Goal: Task Accomplishment & Management: Manage account settings

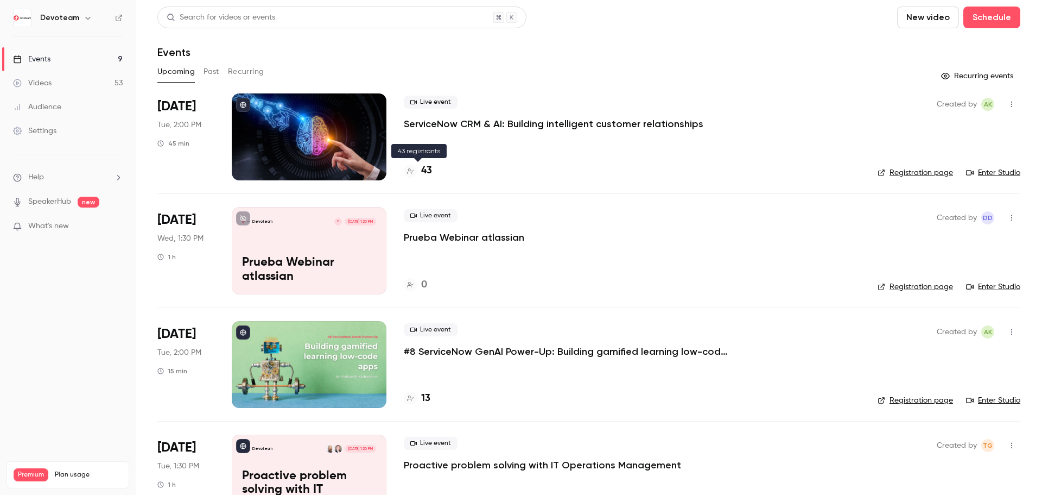
click at [428, 172] on h4 "43" at bounding box center [426, 170] width 11 height 15
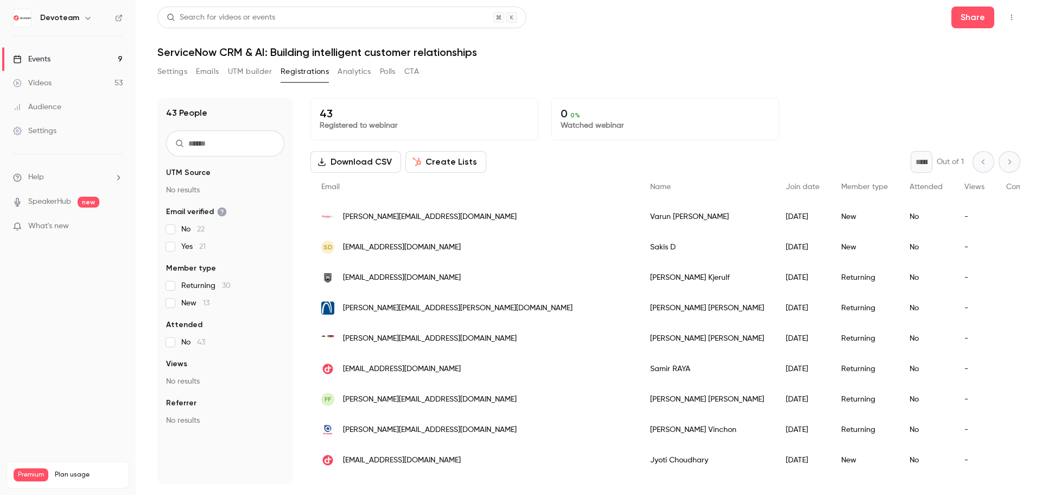
click at [389, 221] on span "[PERSON_NAME][EMAIL_ADDRESS][DOMAIN_NAME]" at bounding box center [430, 216] width 174 height 11
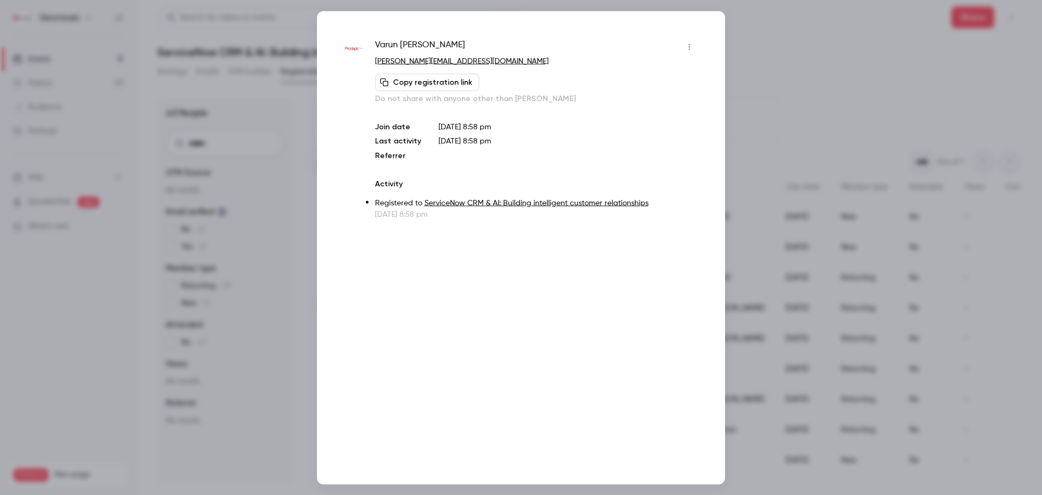
click at [685, 49] on icon "button" at bounding box center [689, 47] width 9 height 8
click at [654, 74] on div "Block from all events" at bounding box center [647, 74] width 83 height 11
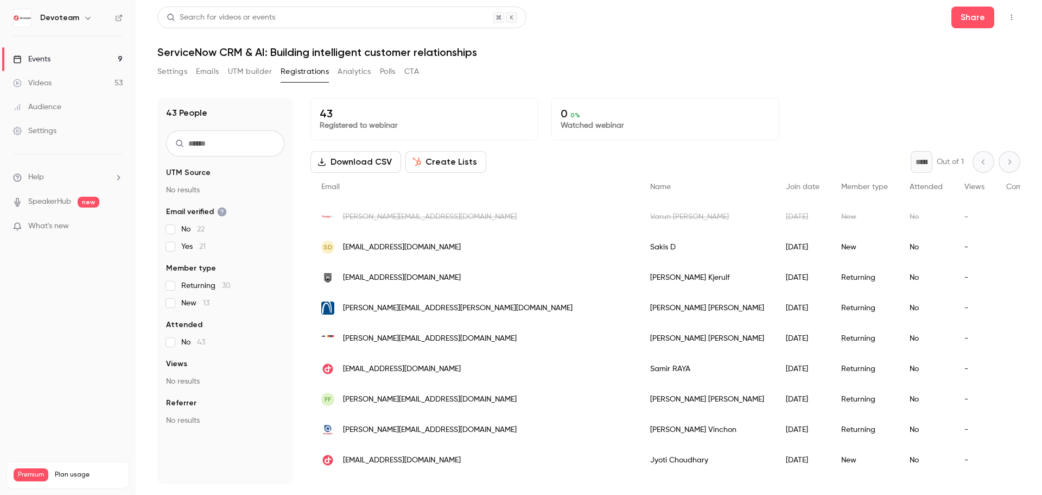
click at [374, 249] on span "[EMAIL_ADDRESS][DOMAIN_NAME]" at bounding box center [402, 247] width 118 height 11
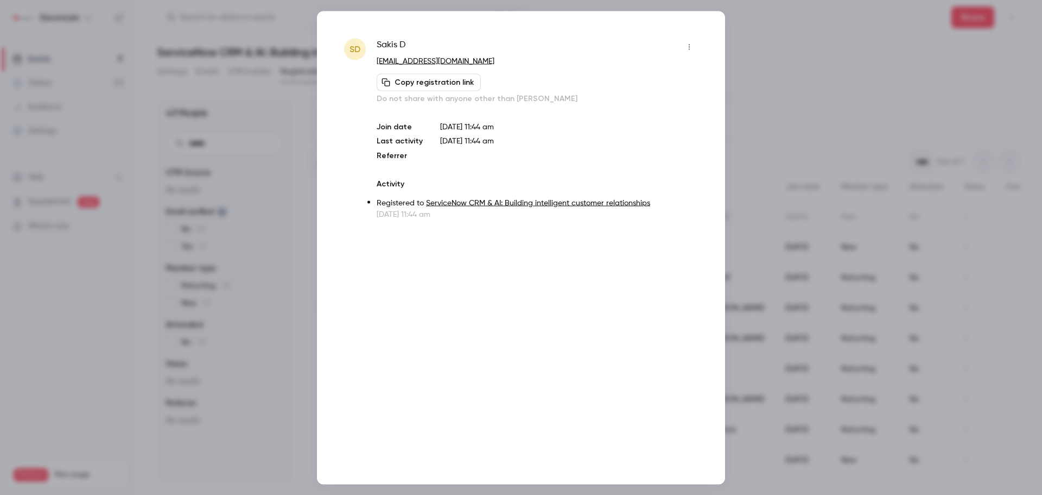
click at [769, 48] on div at bounding box center [521, 247] width 1042 height 495
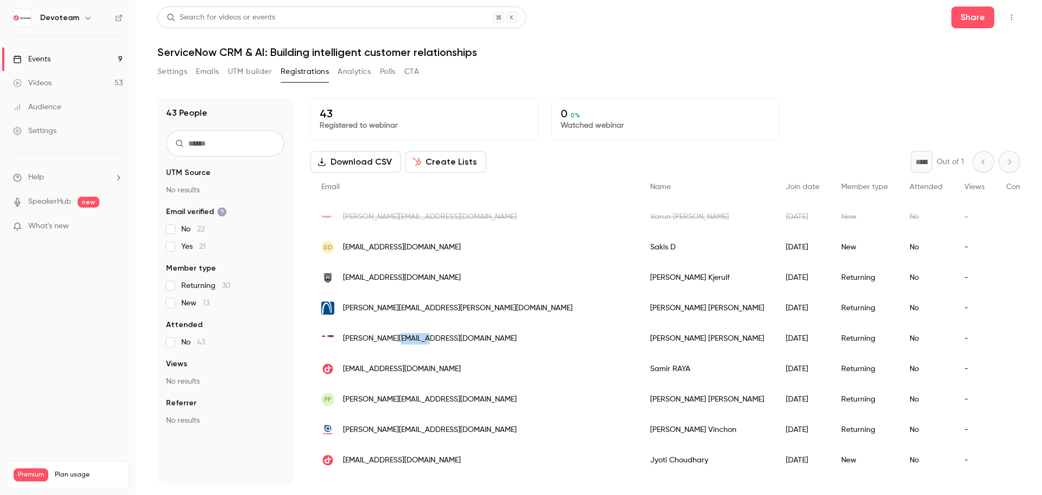
drag, startPoint x: 391, startPoint y: 341, endPoint x: 432, endPoint y: 343, distance: 40.2
click at [432, 343] on div "[PERSON_NAME][EMAIL_ADDRESS][DOMAIN_NAME]" at bounding box center [475, 338] width 329 height 30
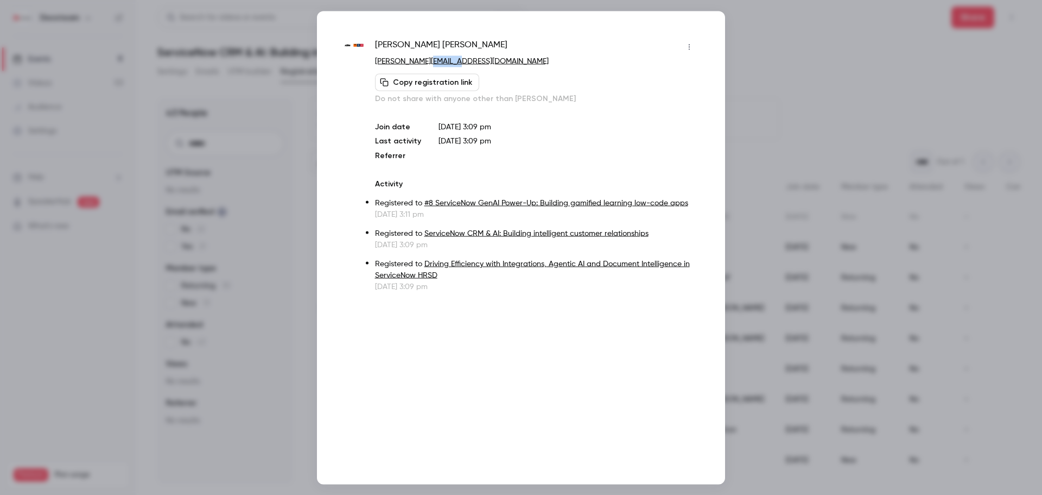
drag, startPoint x: 459, startPoint y: 61, endPoint x: 421, endPoint y: 64, distance: 38.6
click at [421, 64] on p "[PERSON_NAME][EMAIL_ADDRESS][DOMAIN_NAME]" at bounding box center [536, 60] width 323 height 11
copy link "[DOMAIN_NAME]"
click at [775, 129] on div at bounding box center [521, 247] width 1042 height 495
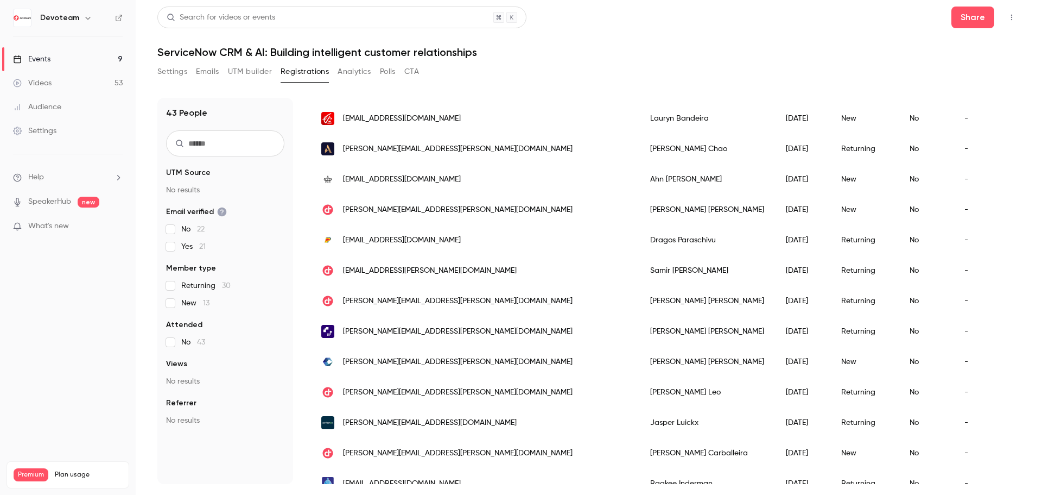
scroll to position [543, 0]
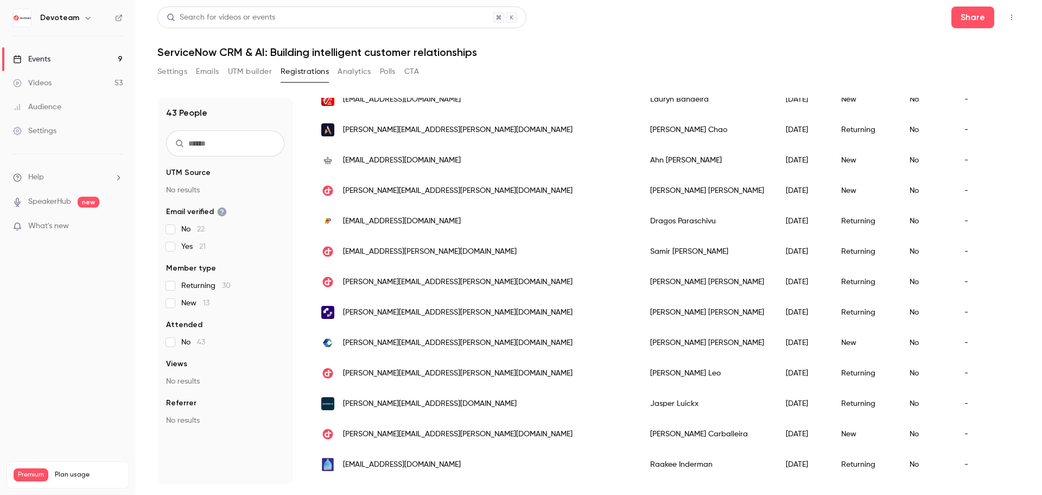
click at [370, 342] on span "[PERSON_NAME][EMAIL_ADDRESS][PERSON_NAME][DOMAIN_NAME]" at bounding box center [458, 342] width 230 height 11
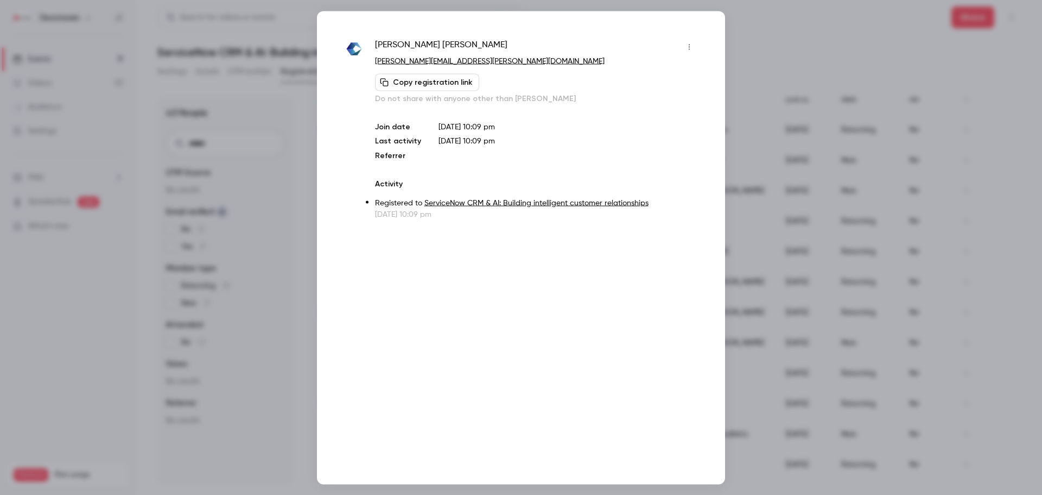
click at [860, 135] on div at bounding box center [521, 247] width 1042 height 495
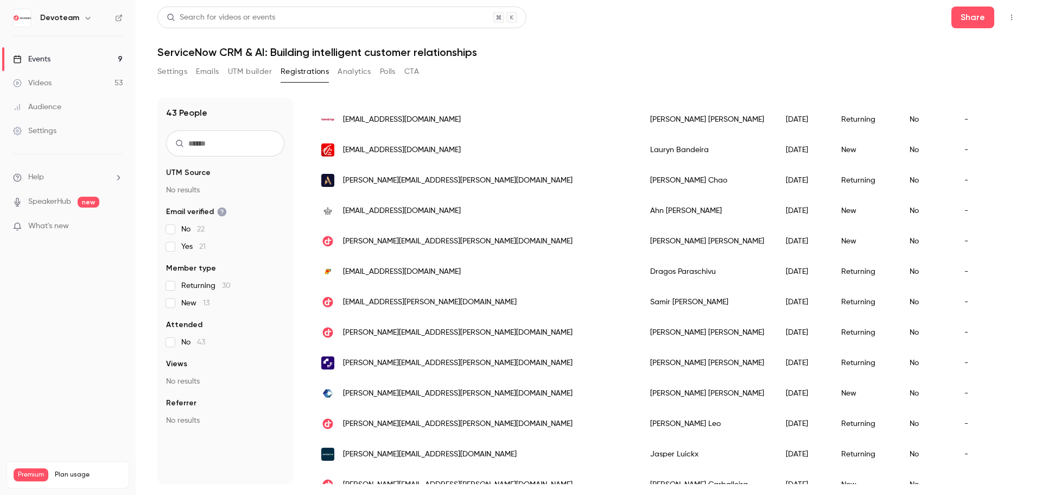
scroll to position [490, 0]
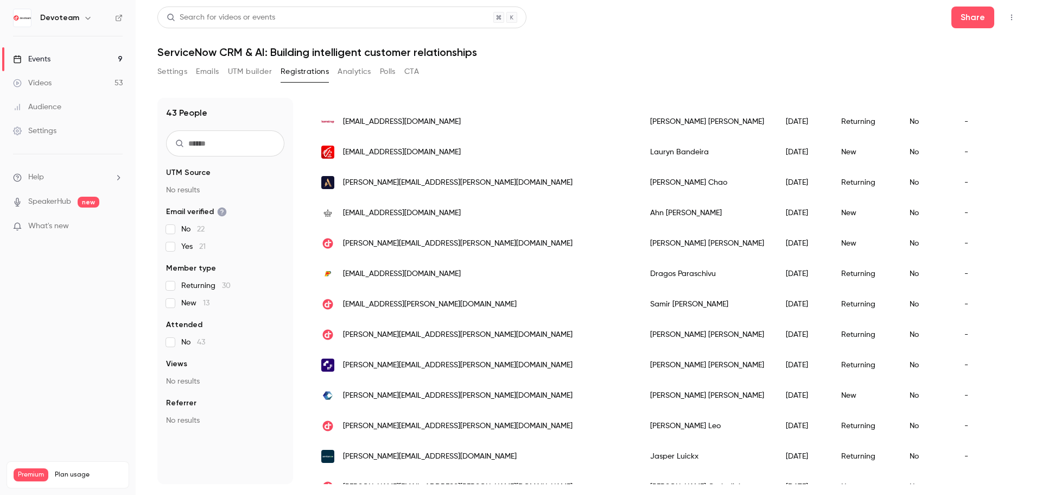
click at [70, 51] on link "Events 9" at bounding box center [68, 59] width 136 height 24
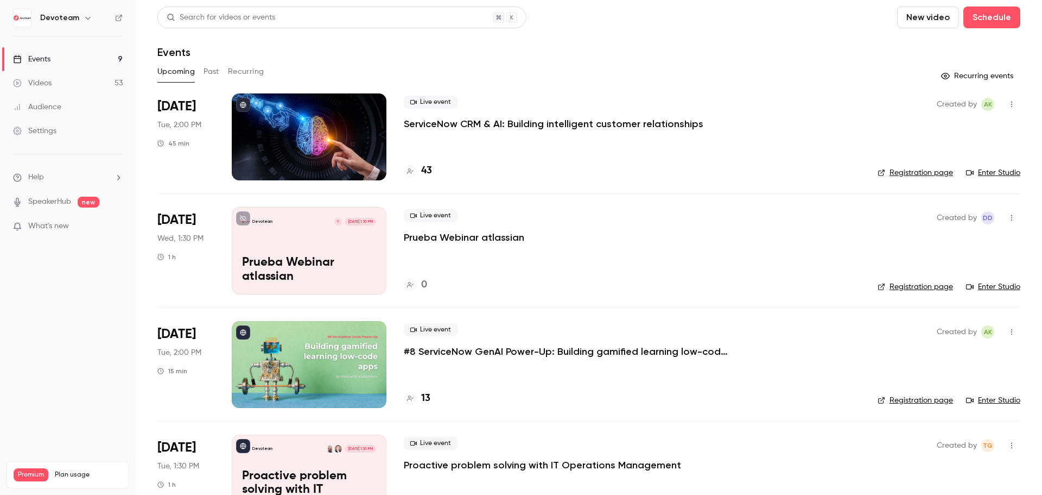
click at [1011, 104] on icon "button" at bounding box center [1011, 105] width 1 height 6
click at [957, 156] on div "Invite to Studio" at bounding box center [962, 160] width 83 height 11
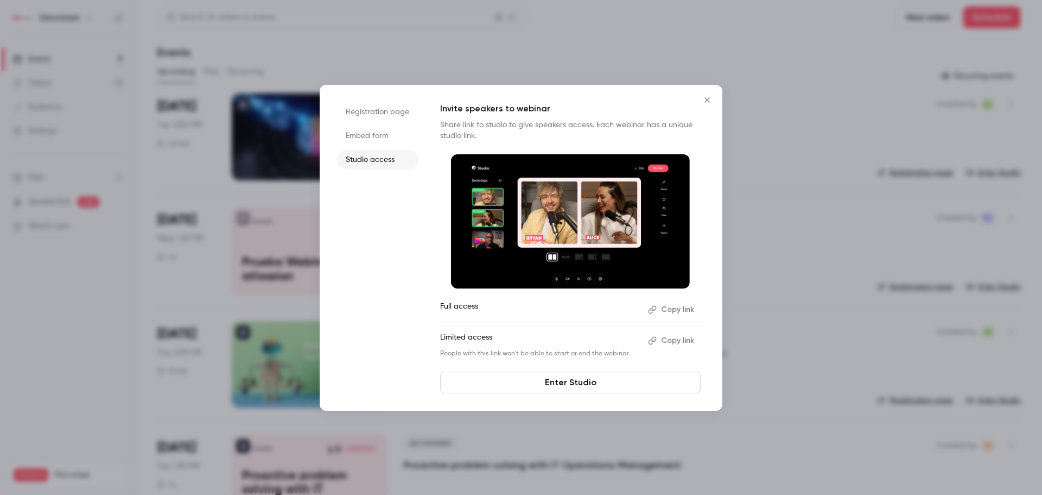
click at [673, 309] on button "Copy link" at bounding box center [672, 309] width 57 height 17
click at [704, 97] on icon "Close" at bounding box center [707, 100] width 13 height 9
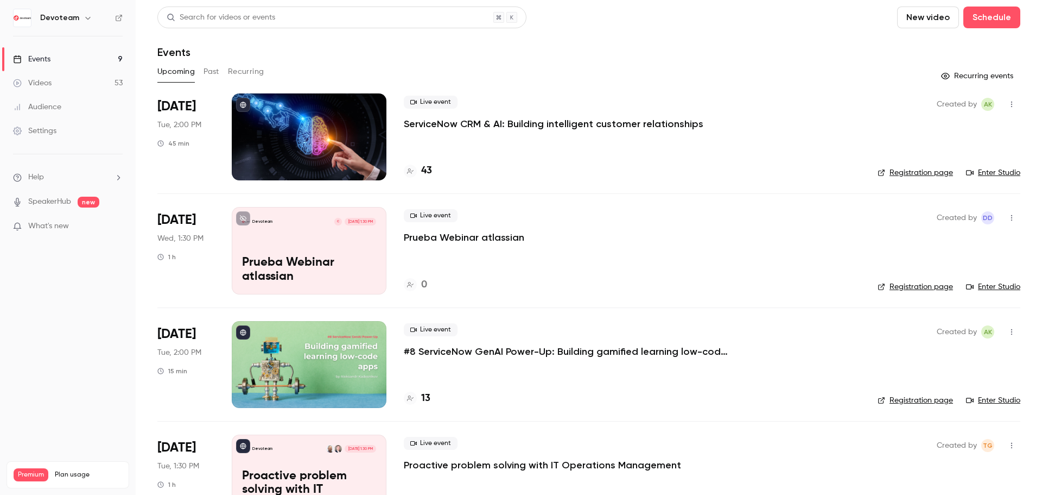
click at [204, 75] on button "Past" at bounding box center [212, 71] width 16 height 17
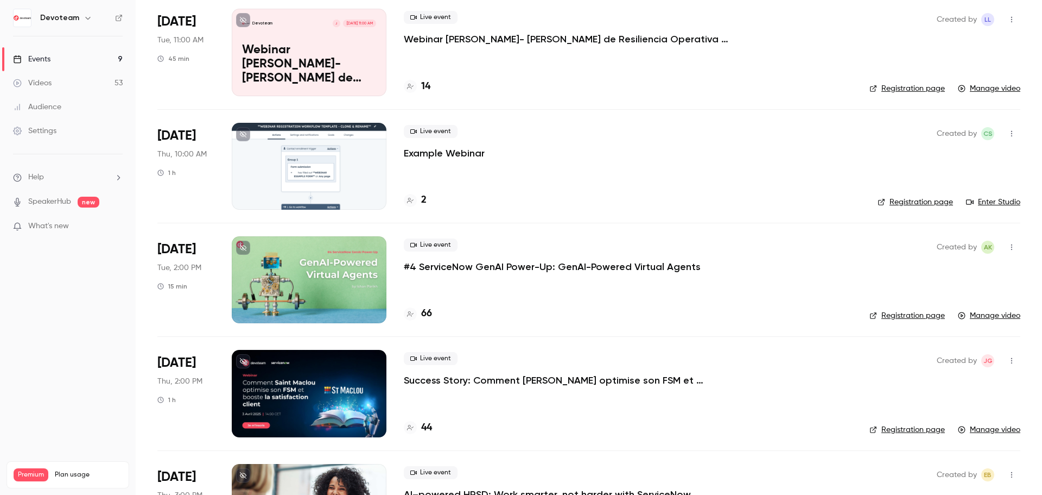
scroll to position [1303, 0]
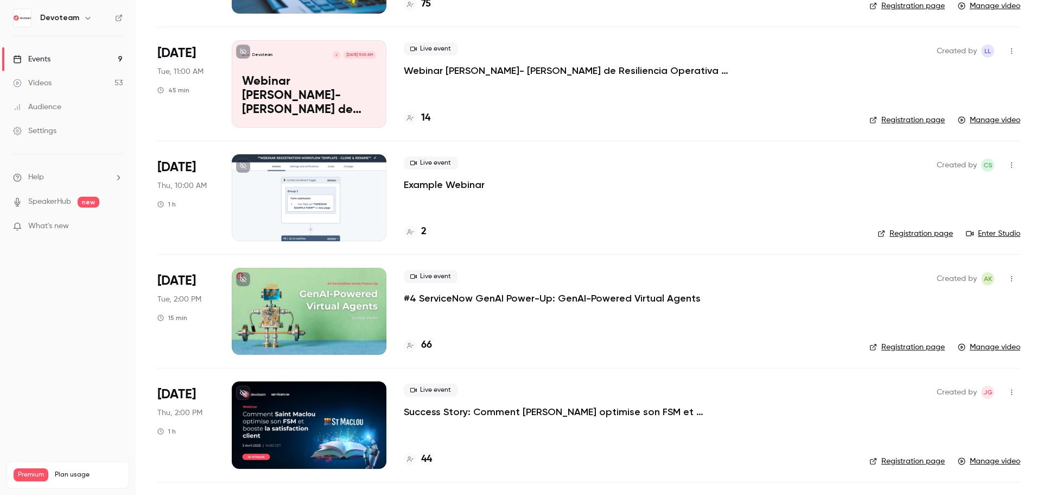
click at [432, 185] on p "Example Webinar" at bounding box center [444, 184] width 81 height 13
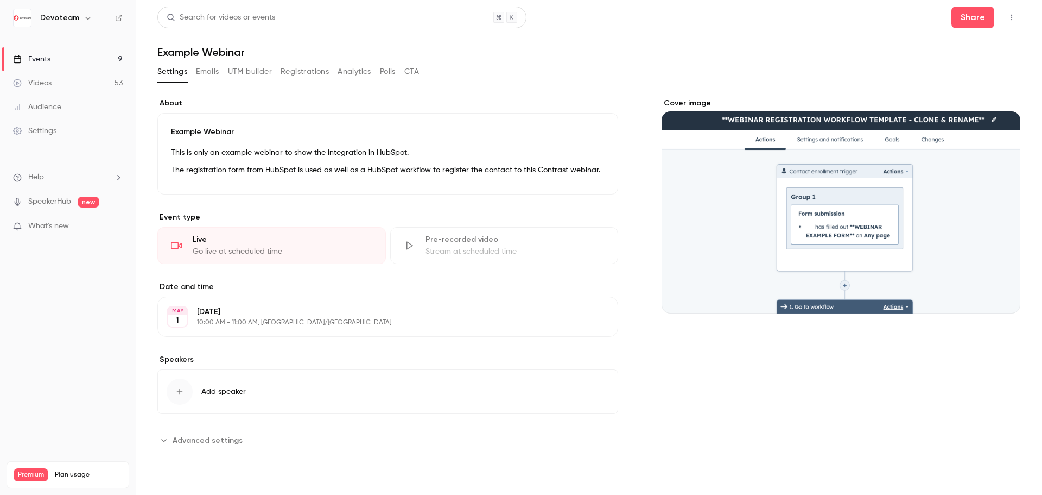
click at [97, 56] on link "Events 9" at bounding box center [68, 59] width 136 height 24
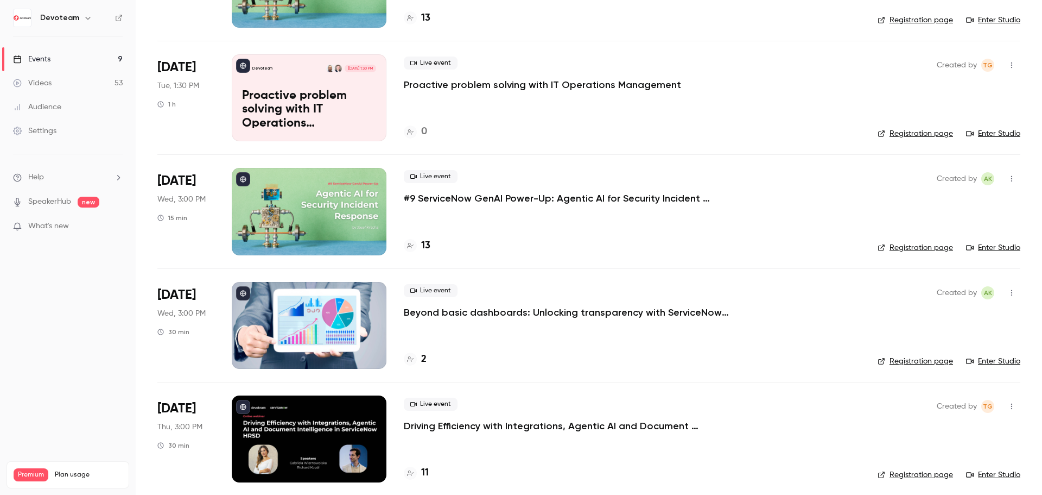
scroll to position [615, 0]
